Goal: Task Accomplishment & Management: Complete application form

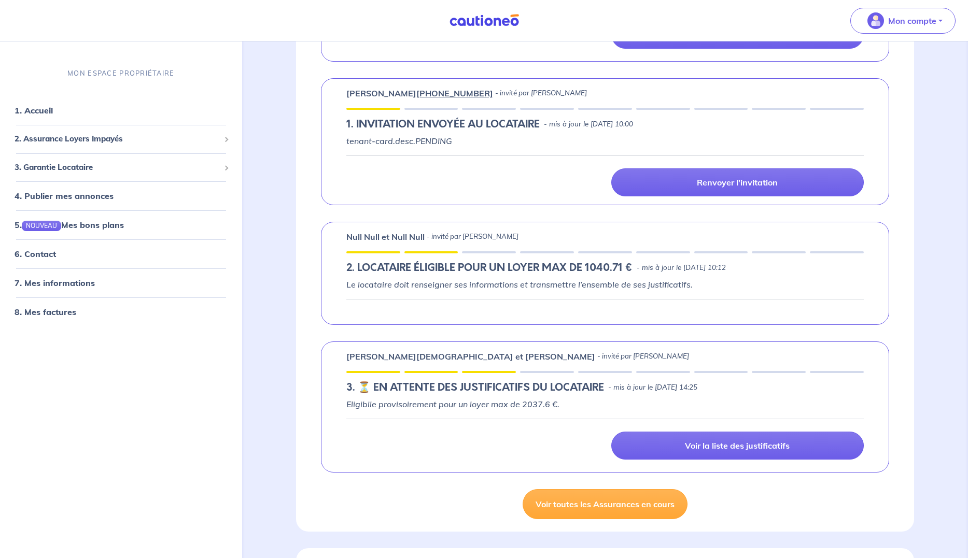
scroll to position [378, 0]
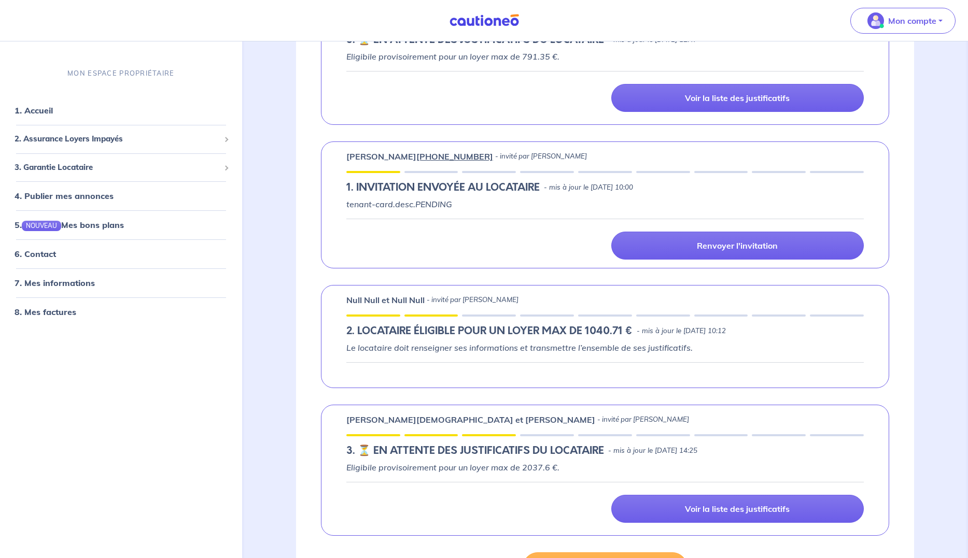
drag, startPoint x: 364, startPoint y: 346, endPoint x: 547, endPoint y: 343, distance: 183.0
click at [526, 344] on em "Le locataire doit renseigner ses informations et transmettre l’ensemble de ses …" at bounding box center [519, 348] width 346 height 10
drag, startPoint x: 552, startPoint y: 343, endPoint x: 540, endPoint y: 338, distance: 13.3
click at [552, 343] on em "Le locataire doit renseigner ses informations et transmettre l’ensemble de ses …" at bounding box center [519, 348] width 346 height 10
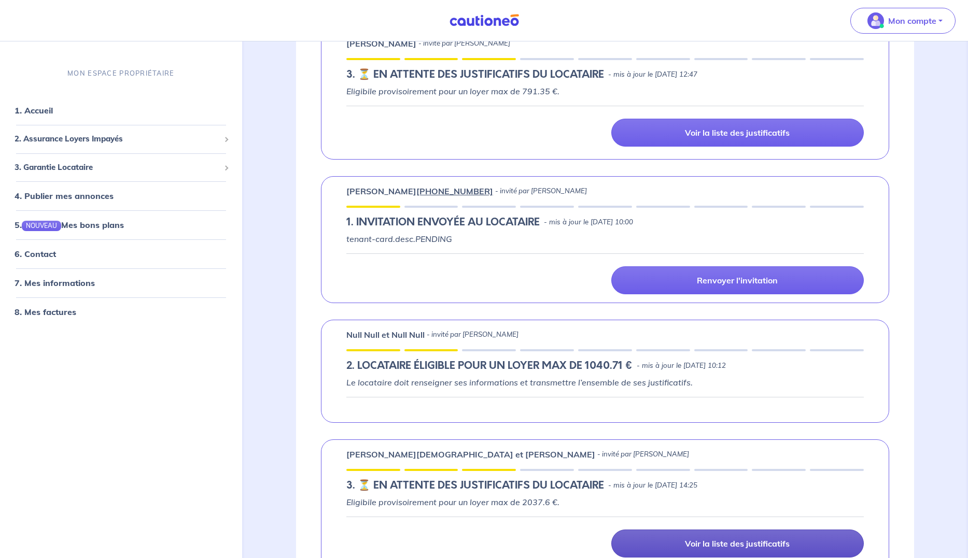
scroll to position [570, 0]
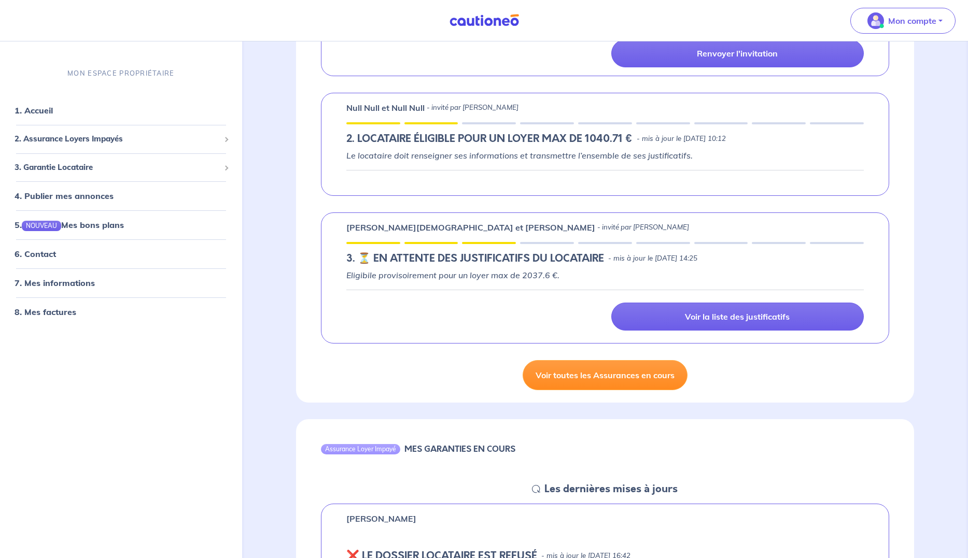
click at [640, 367] on link "Voir toutes les Assurances en cours" at bounding box center [604, 375] width 165 height 30
select select "FR"
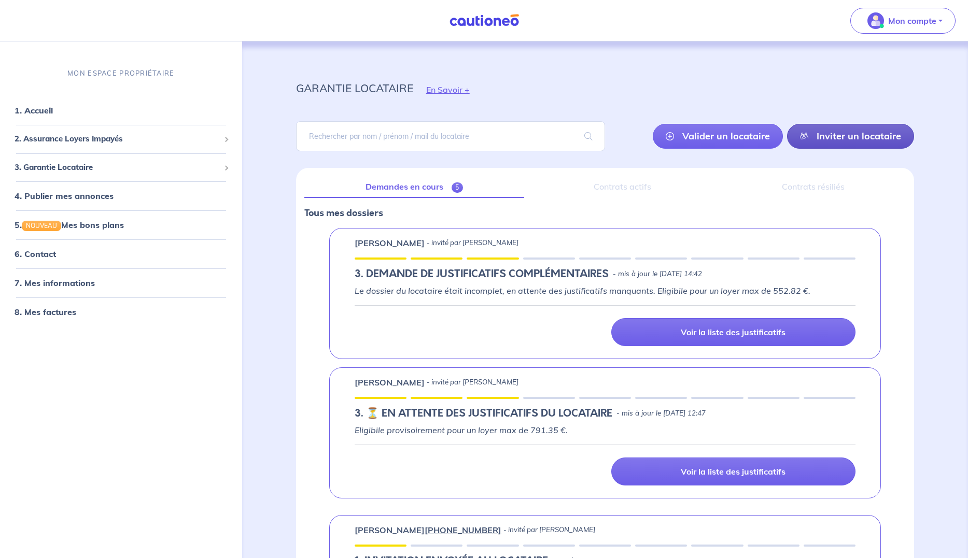
click at [833, 133] on link "Inviter un locataire" at bounding box center [850, 136] width 127 height 25
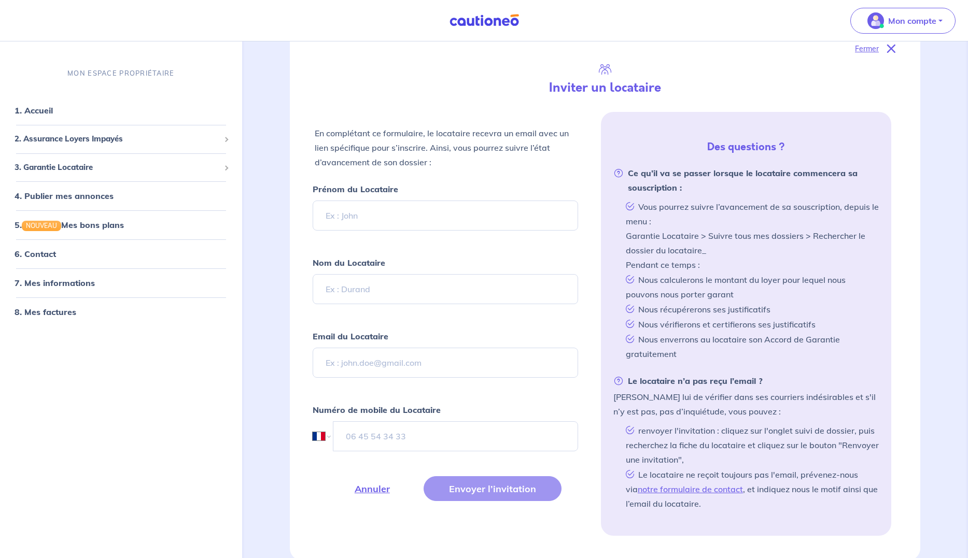
scroll to position [168, 0]
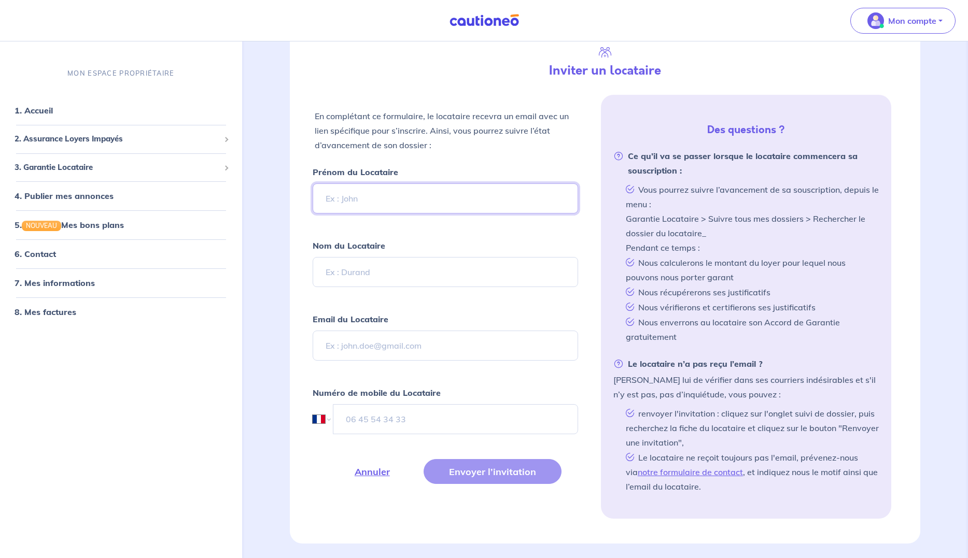
click at [405, 186] on input "Prénom du Locataire" at bounding box center [445, 198] width 265 height 30
type input "Saoudi"
type input "Youssri"
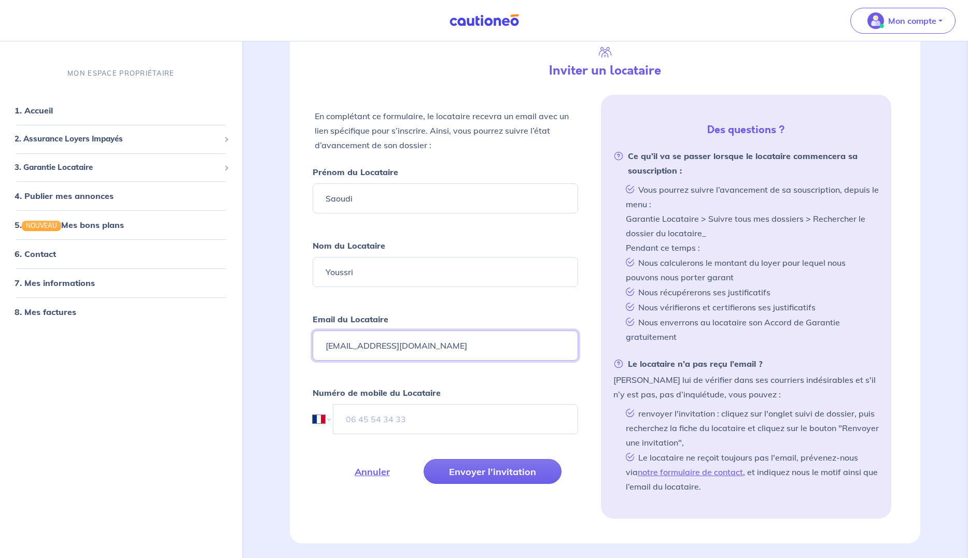
type input "[EMAIL_ADDRESS][DOMAIN_NAME]"
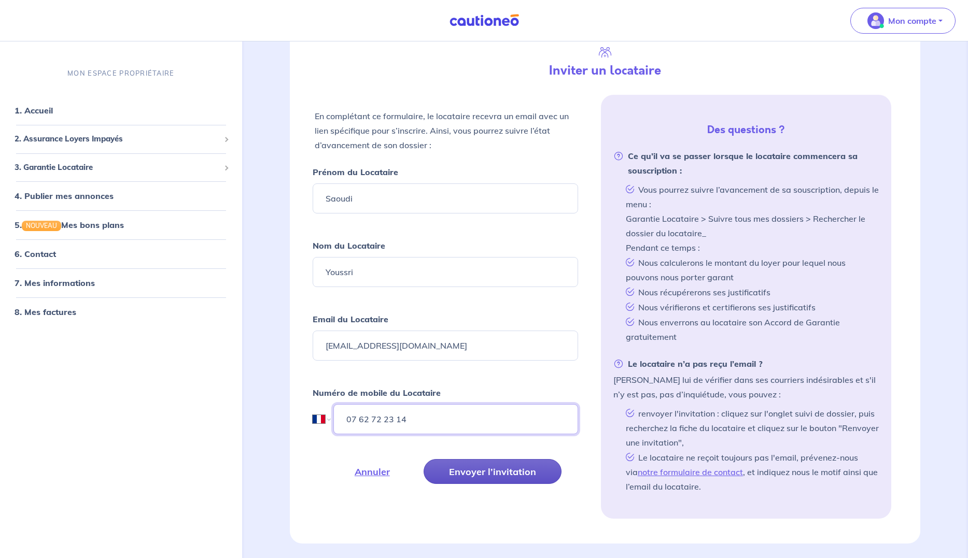
type input "07 62 72 23 14"
click at [535, 477] on button "Envoyer l’invitation" at bounding box center [492, 471] width 138 height 25
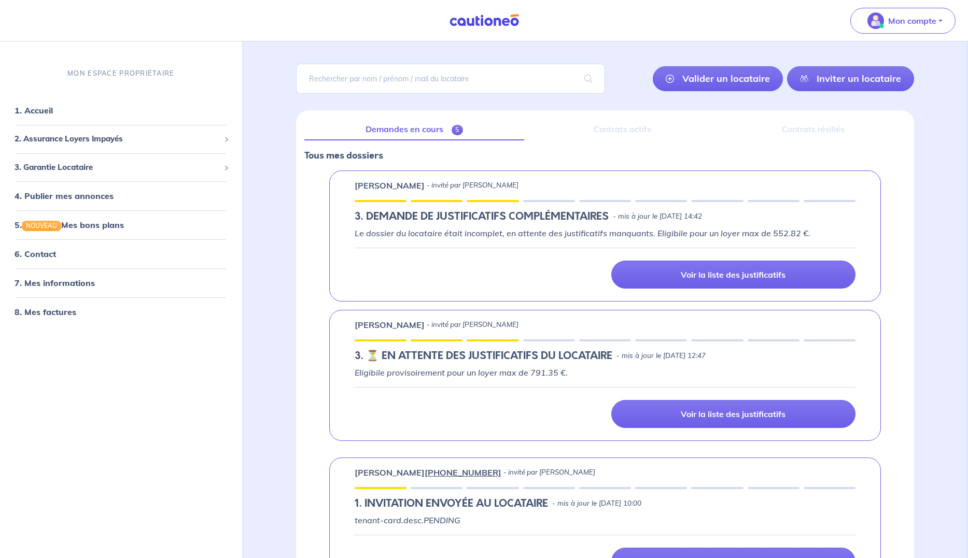
scroll to position [0, 0]
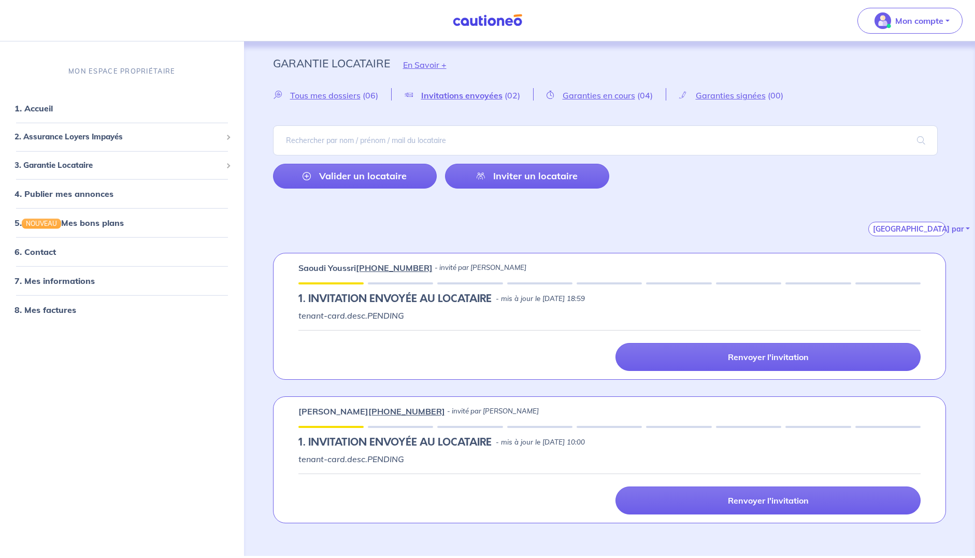
click at [262, 225] on div "Tous mes dossiers (06) Invitations envoyées (02) Garanties en cours (04) Garant…" at bounding box center [609, 162] width 723 height 148
click at [570, 97] on span "Garanties en cours" at bounding box center [599, 95] width 73 height 10
